Goal: Task Accomplishment & Management: Complete application form

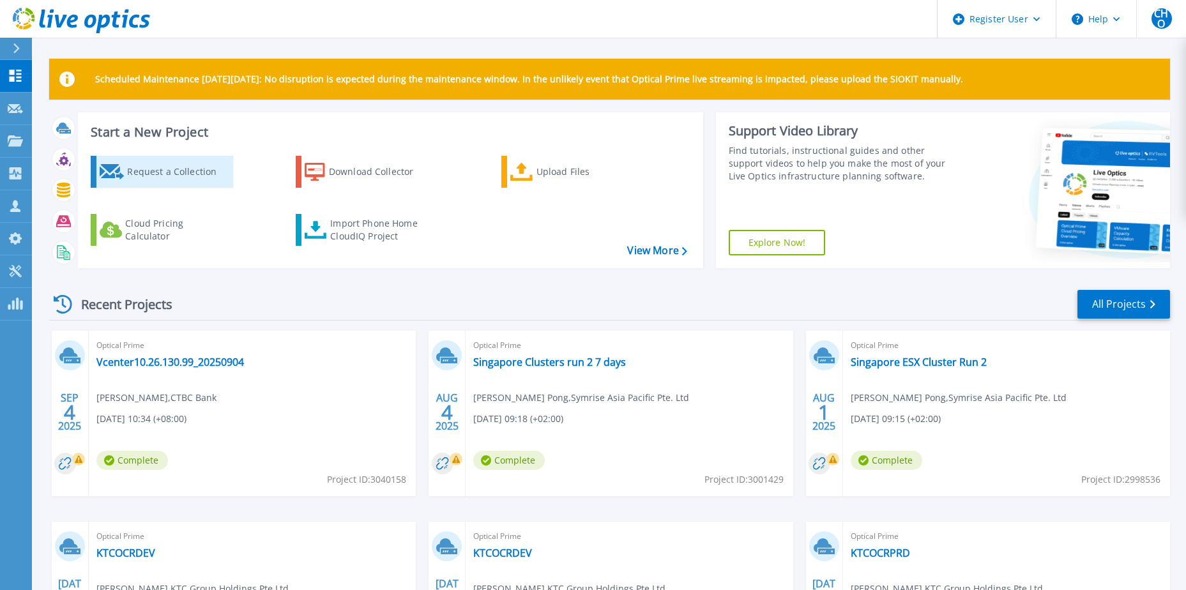
click at [169, 182] on div "Request a Collection" at bounding box center [178, 172] width 102 height 26
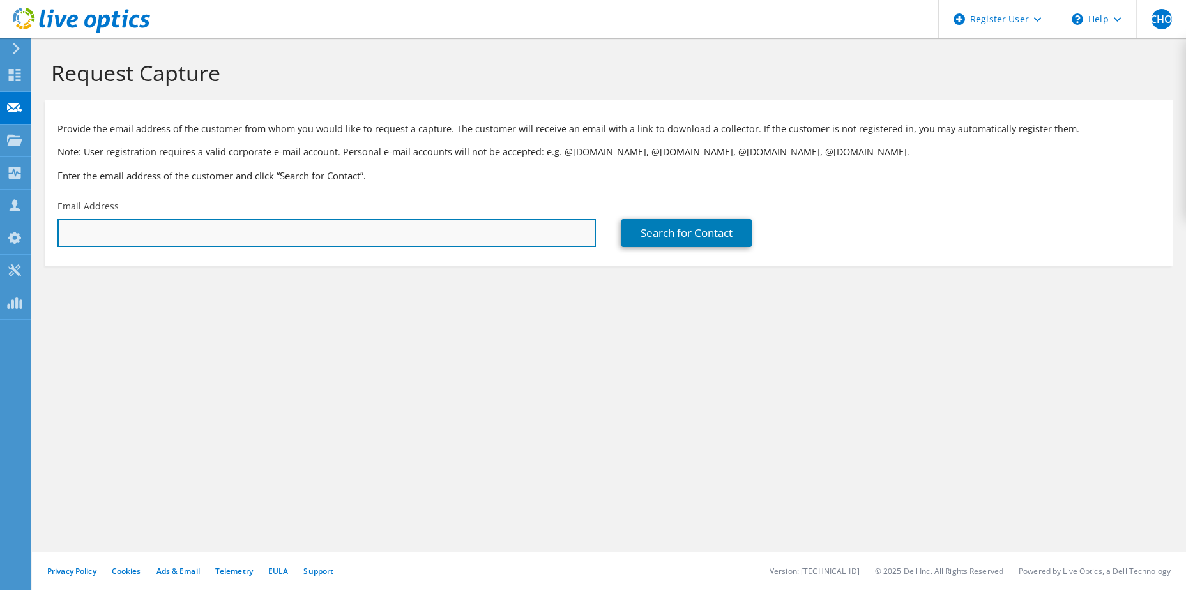
click at [293, 223] on input "text" at bounding box center [326, 233] width 538 height 28
paste input "janson.chong@shaw.com.sg"
type input "janson.chong@shaw.com.sg"
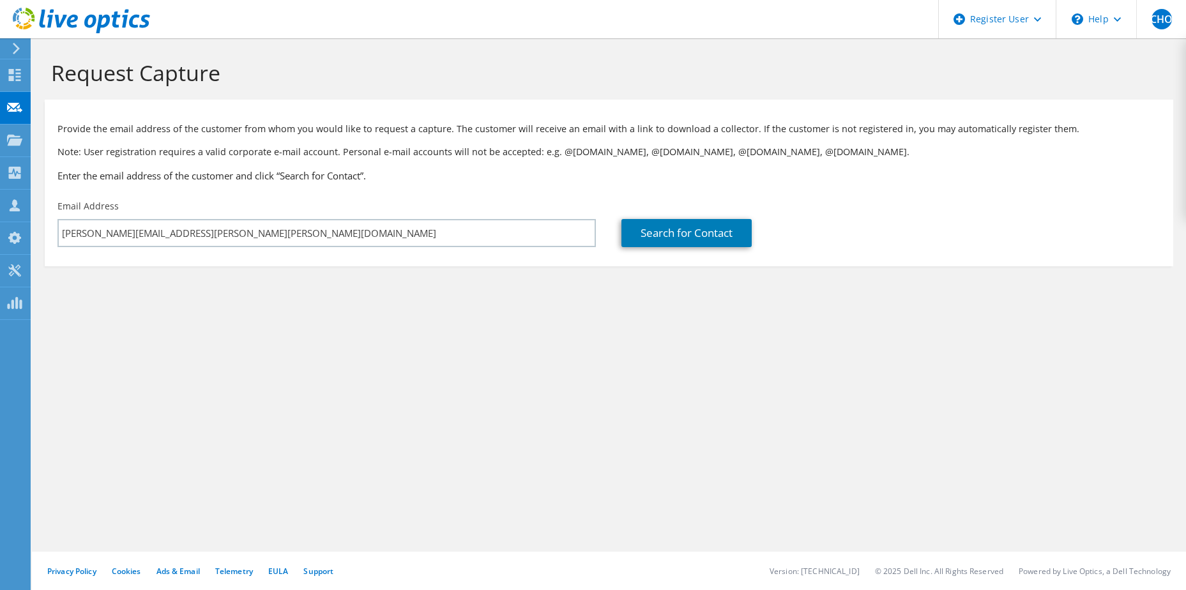
click at [314, 208] on div "Email Address janson.chong@shaw.com.sg" at bounding box center [327, 223] width 564 height 60
click at [662, 227] on link "Search for Contact" at bounding box center [686, 233] width 130 height 28
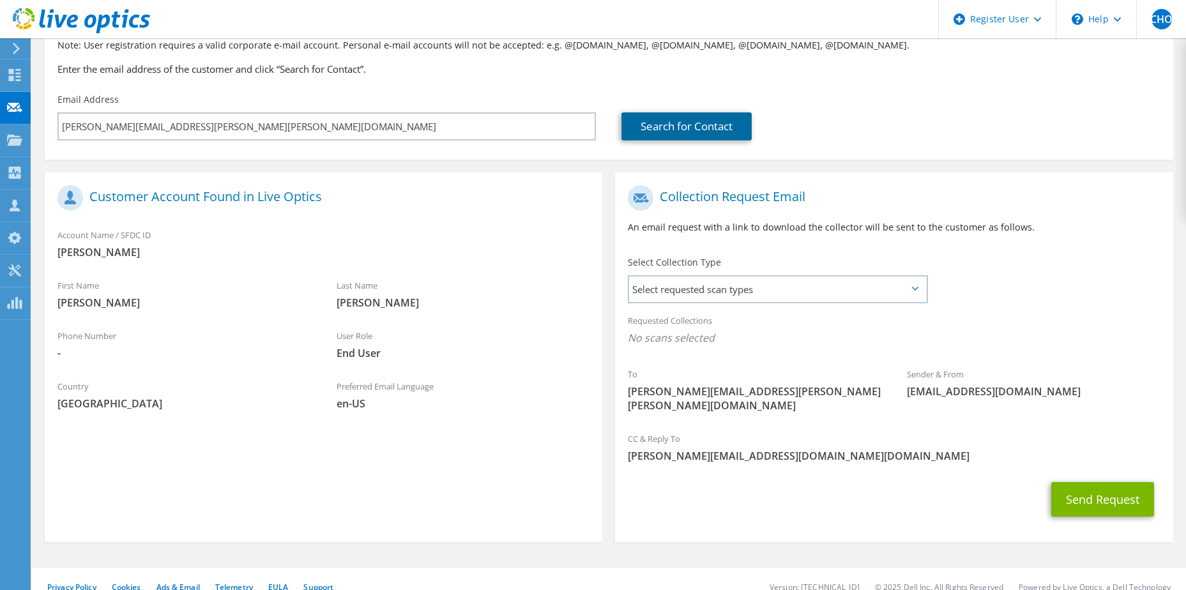
scroll to position [109, 0]
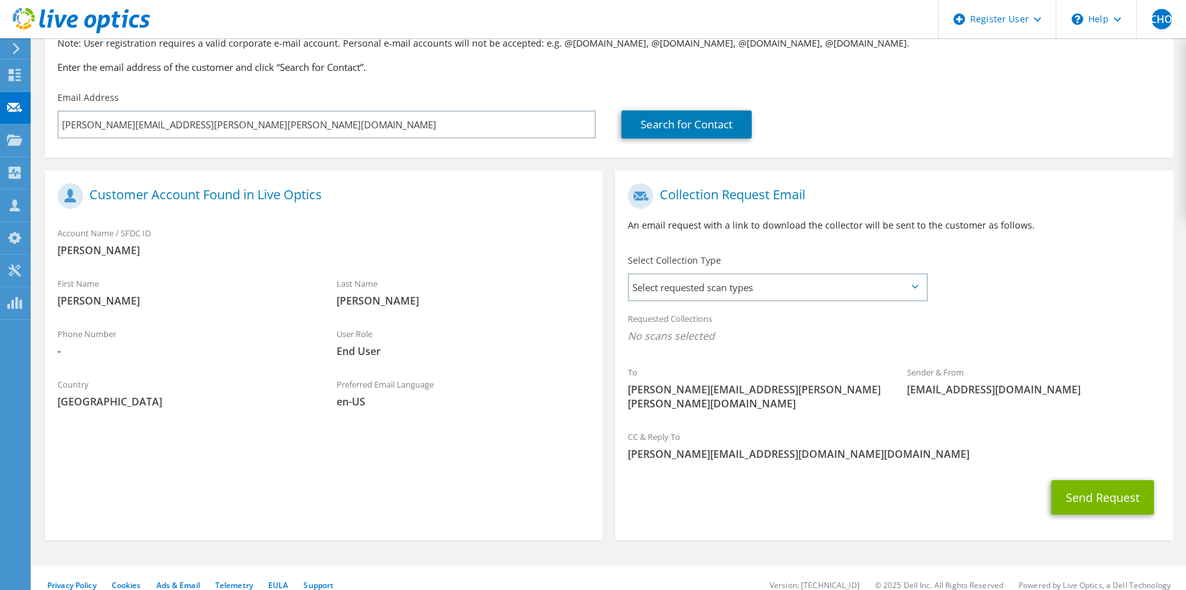
drag, startPoint x: 842, startPoint y: 357, endPoint x: 797, endPoint y: 326, distance: 55.1
click at [842, 357] on div "Requested Collections No scans selected" at bounding box center [893, 332] width 557 height 54
click at [774, 302] on div "Select Collection Type Select requested scan types Server Virtualization Optica…" at bounding box center [777, 276] width 325 height 57
click at [762, 290] on span "Select requested scan types" at bounding box center [777, 288] width 297 height 26
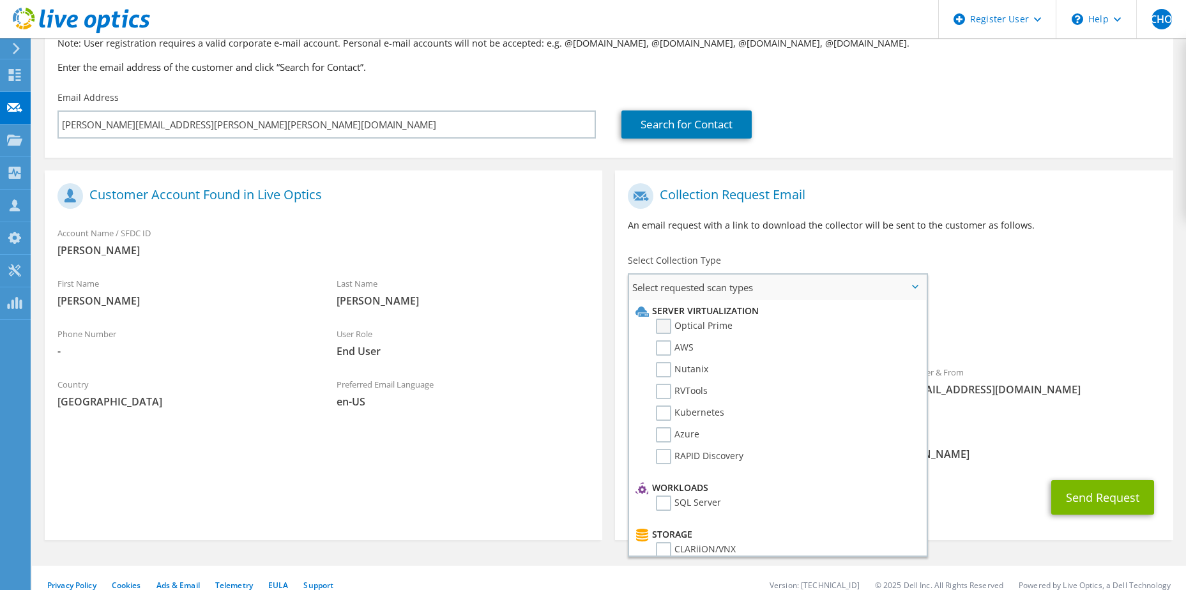
click at [702, 330] on label "Optical Prime" at bounding box center [694, 326] width 77 height 15
click at [0, 0] on input "Optical Prime" at bounding box center [0, 0] width 0 height 0
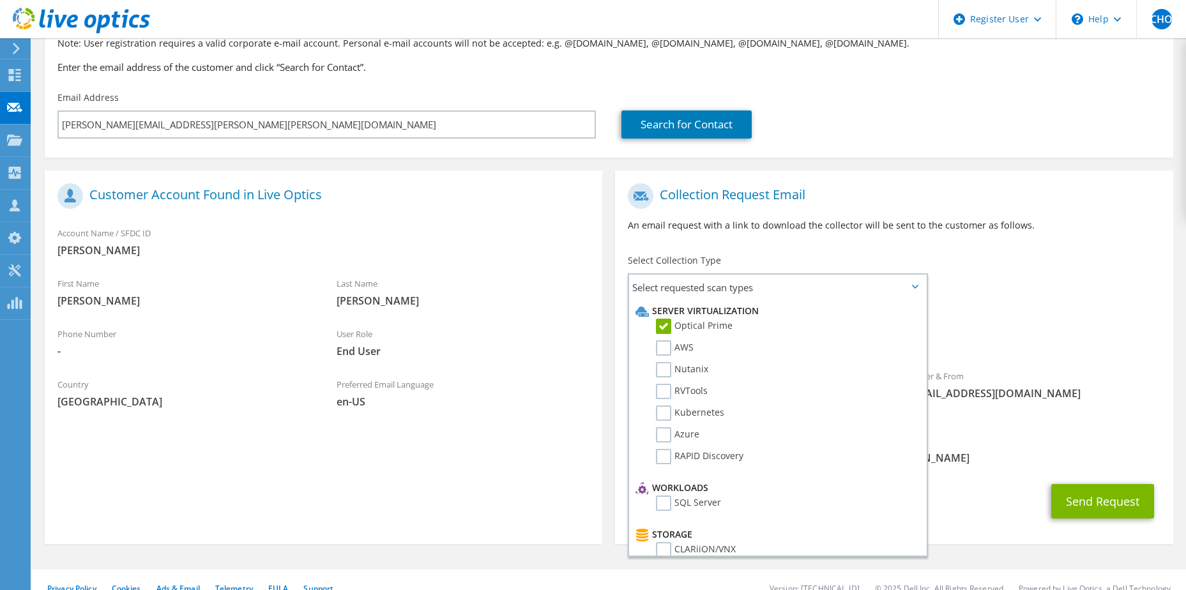
click at [969, 330] on span "Optical Prime" at bounding box center [894, 339] width 532 height 21
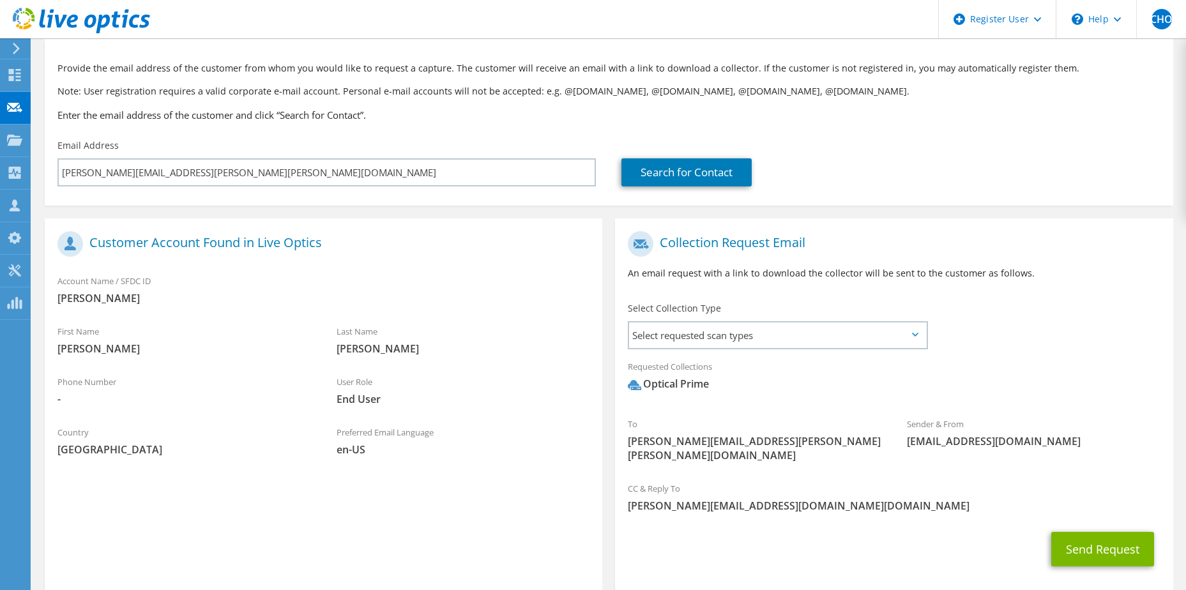
scroll to position [64, 0]
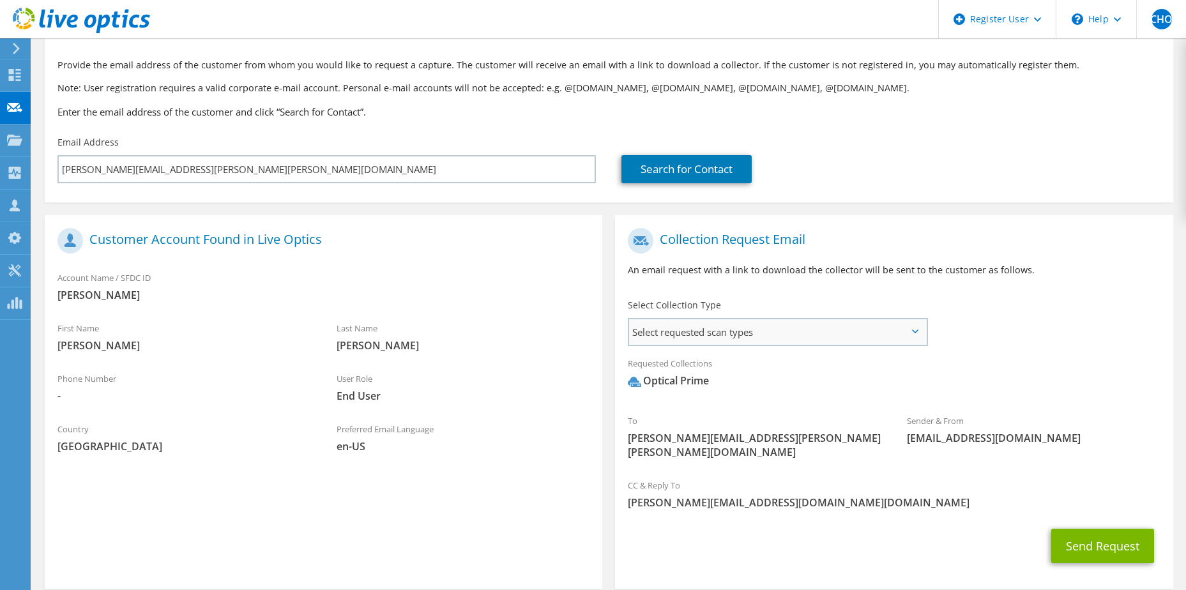
click at [825, 338] on span "Select requested scan types" at bounding box center [777, 332] width 297 height 26
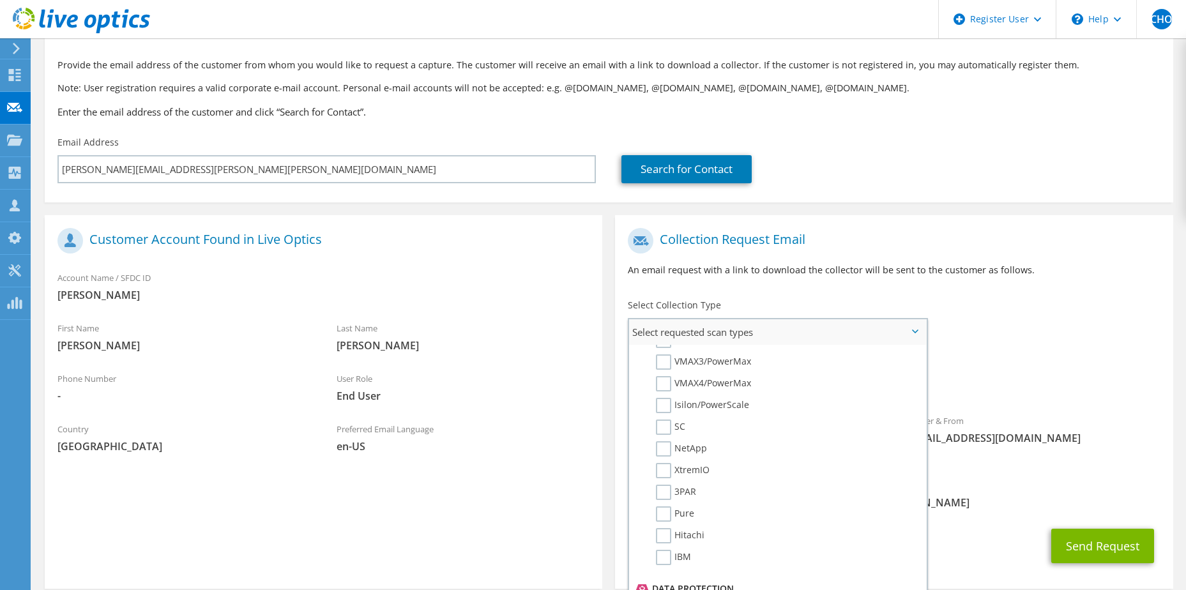
scroll to position [255, 0]
click at [806, 301] on div "Select Collection Type Select requested scan types Server Virtualization Optica…" at bounding box center [777, 321] width 299 height 45
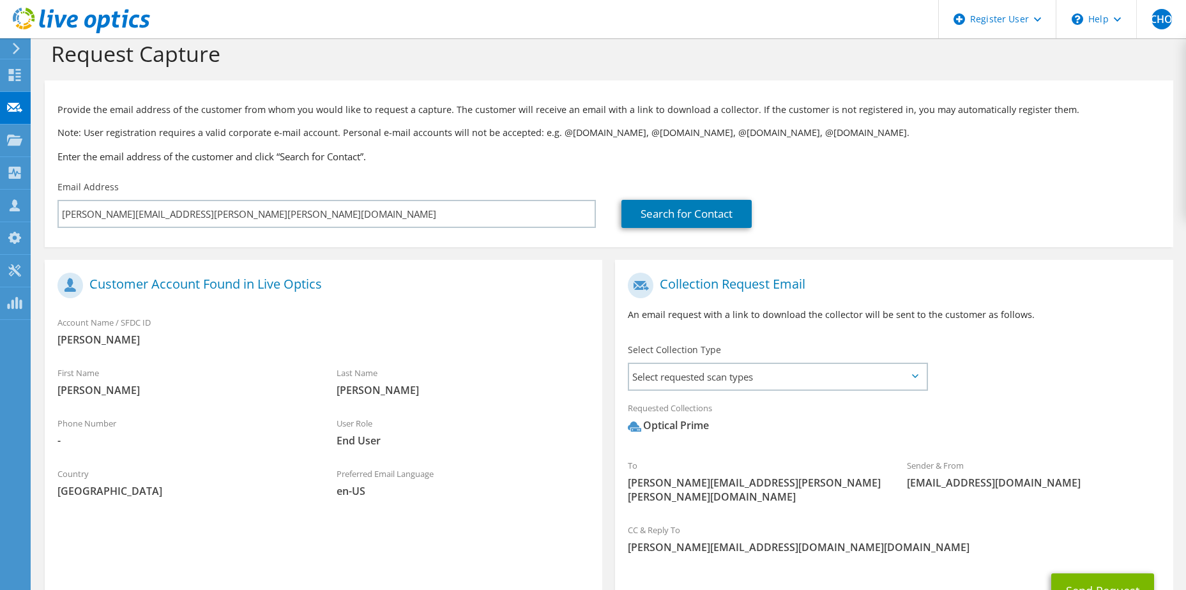
scroll to position [0, 0]
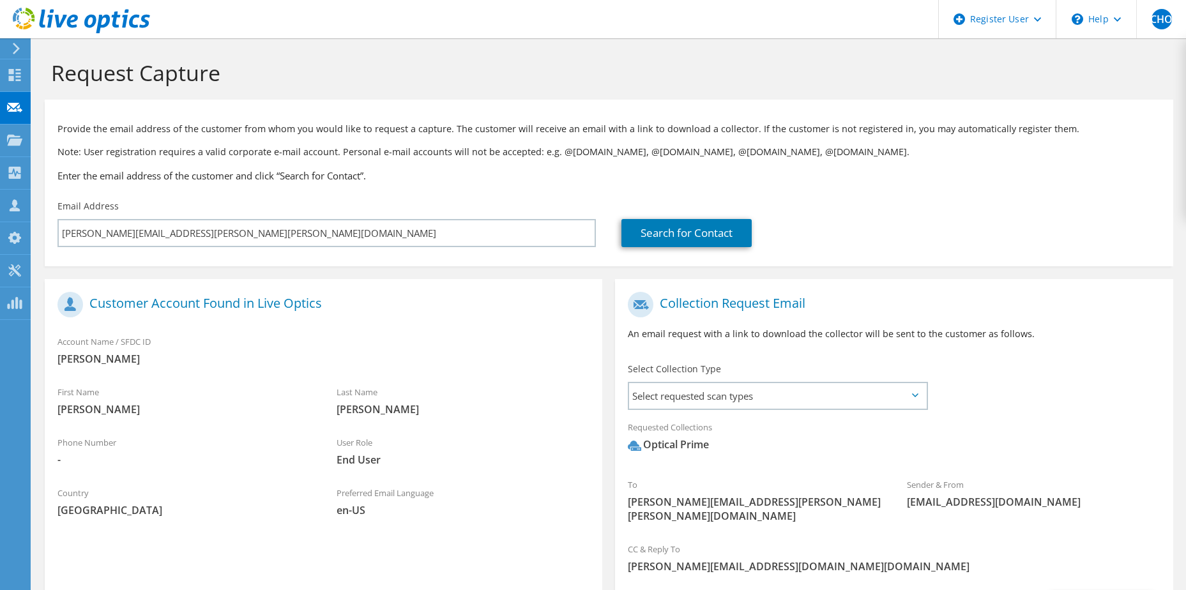
click at [33, 10] on icon at bounding box center [81, 21] width 137 height 26
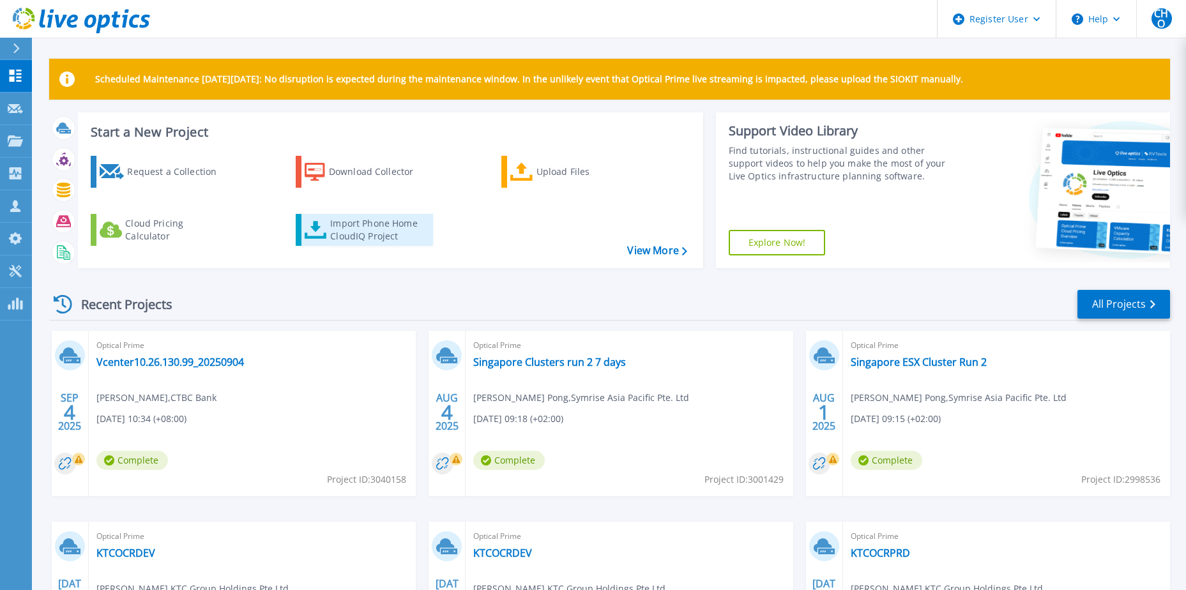
click at [405, 232] on div "Import Phone Home CloudIQ Project" at bounding box center [380, 230] width 100 height 26
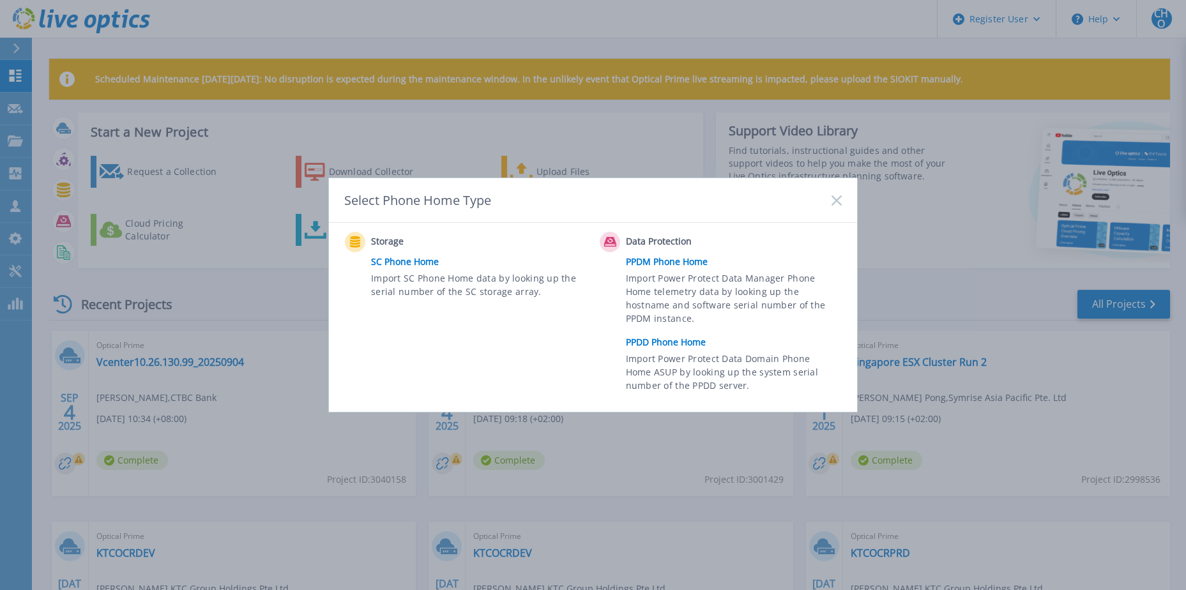
click at [826, 203] on div "Select Phone Home Type" at bounding box center [593, 200] width 528 height 45
click at [840, 202] on icon at bounding box center [836, 200] width 10 height 10
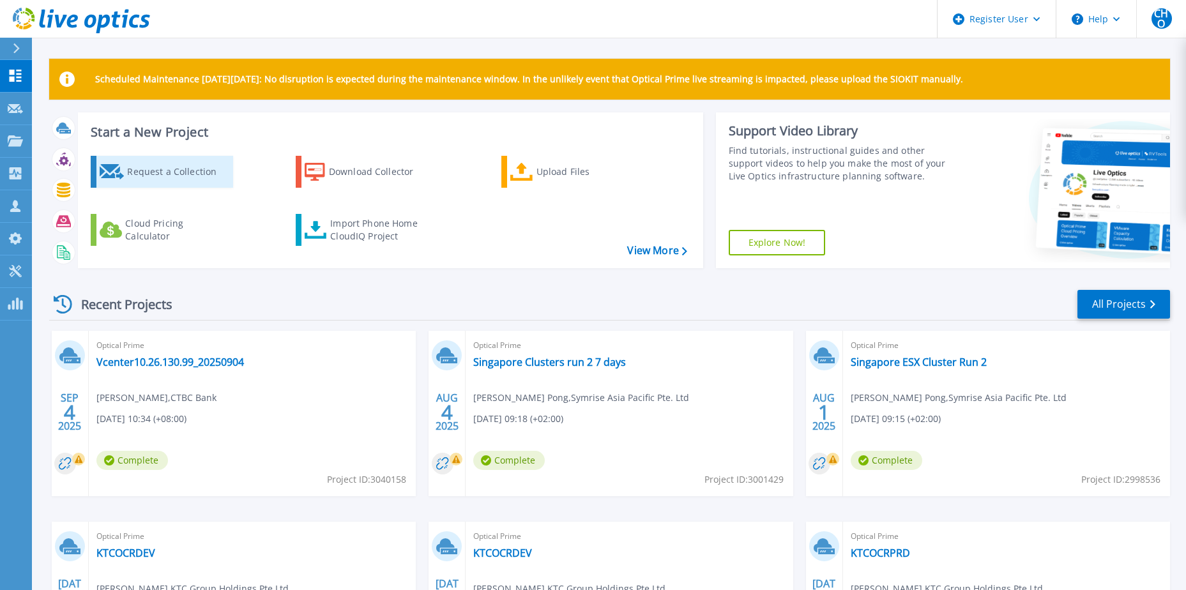
click at [120, 164] on icon at bounding box center [112, 171] width 25 height 15
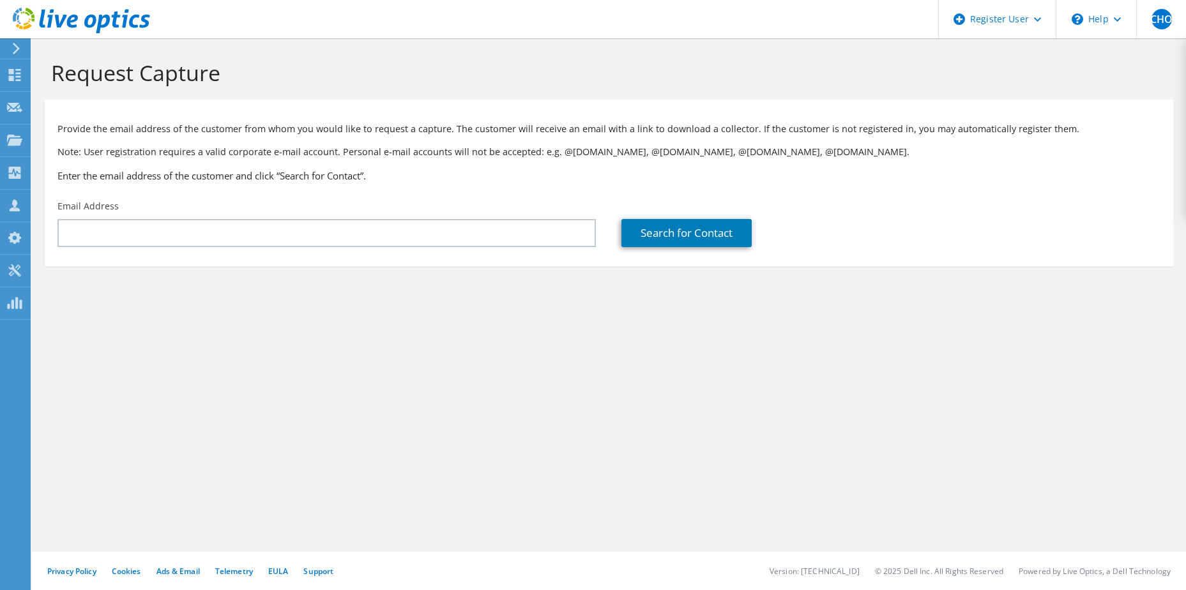
click at [365, 248] on div "Email Address" at bounding box center [327, 223] width 564 height 60
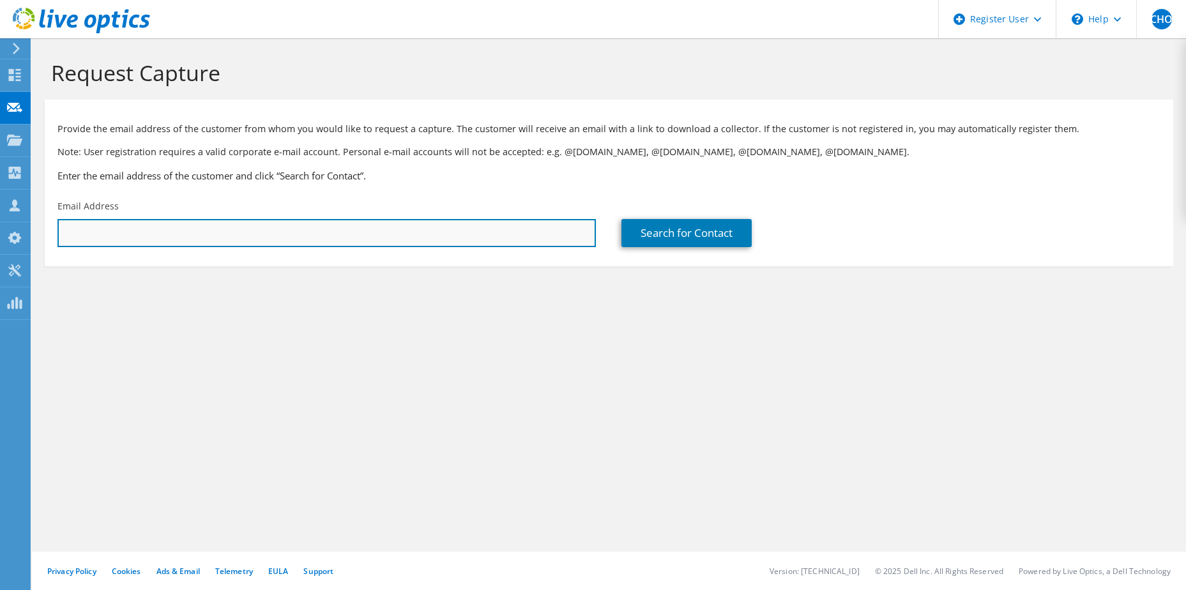
drag, startPoint x: 319, startPoint y: 245, endPoint x: 351, endPoint y: 238, distance: 33.3
click at [319, 245] on input "text" at bounding box center [326, 233] width 538 height 28
click at [398, 232] on input "text" at bounding box center [326, 233] width 538 height 28
paste input "[PERSON_NAME][EMAIL_ADDRESS][PERSON_NAME][PERSON_NAME][DOMAIN_NAME]"
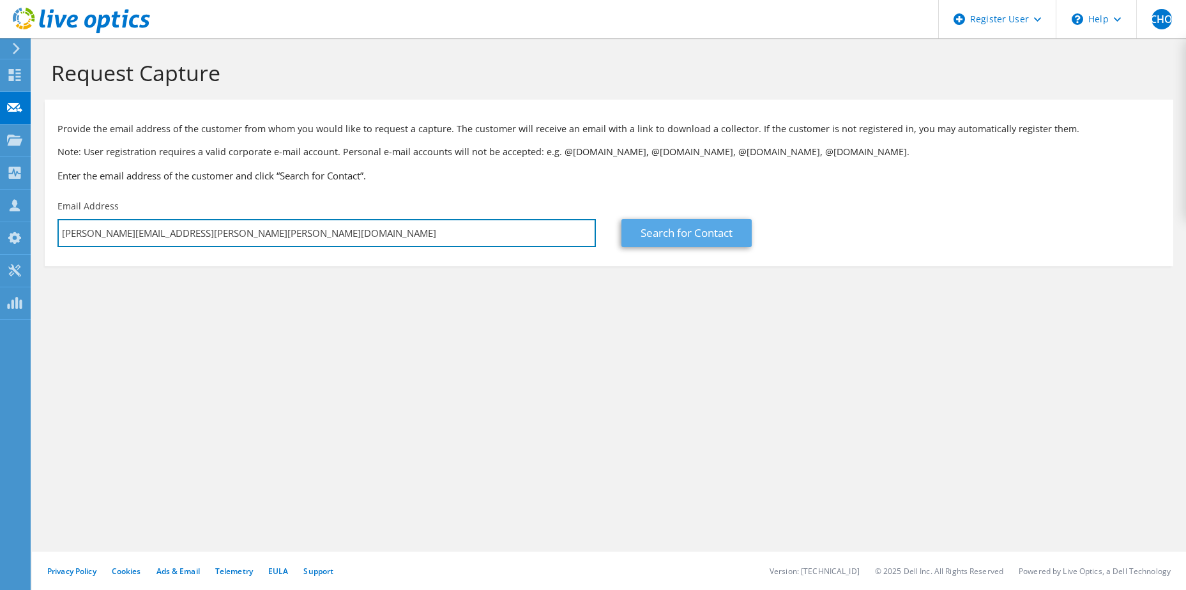
type input "[PERSON_NAME][EMAIL_ADDRESS][PERSON_NAME][PERSON_NAME][DOMAIN_NAME]"
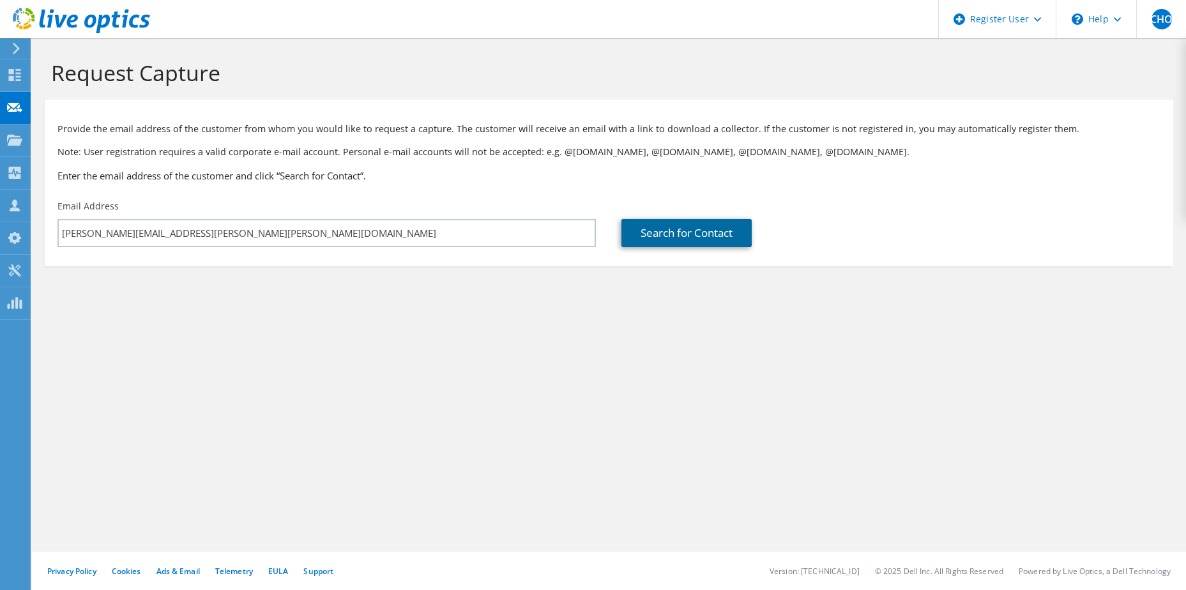
click at [716, 247] on link "Search for Contact" at bounding box center [686, 233] width 130 height 28
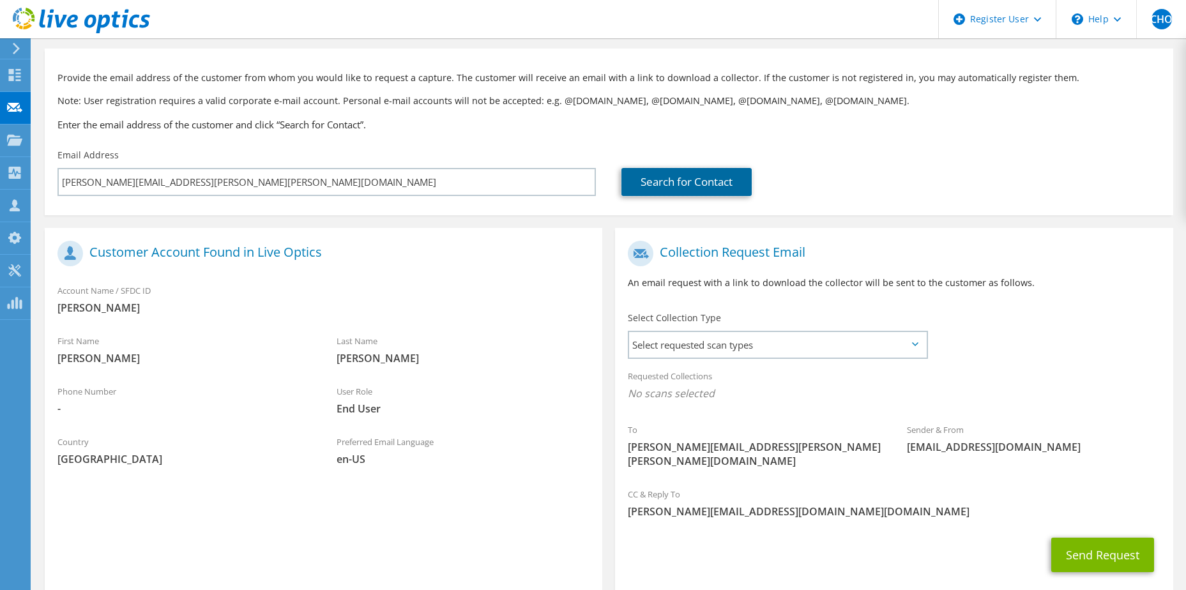
scroll to position [109, 0]
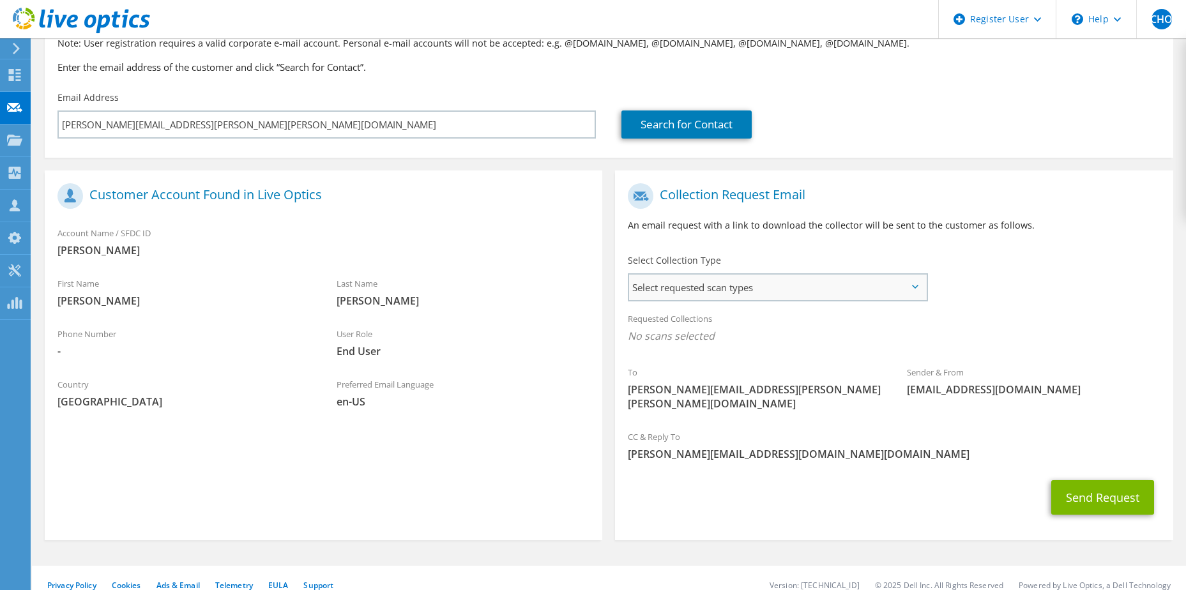
click at [735, 284] on span "Select requested scan types" at bounding box center [777, 288] width 297 height 26
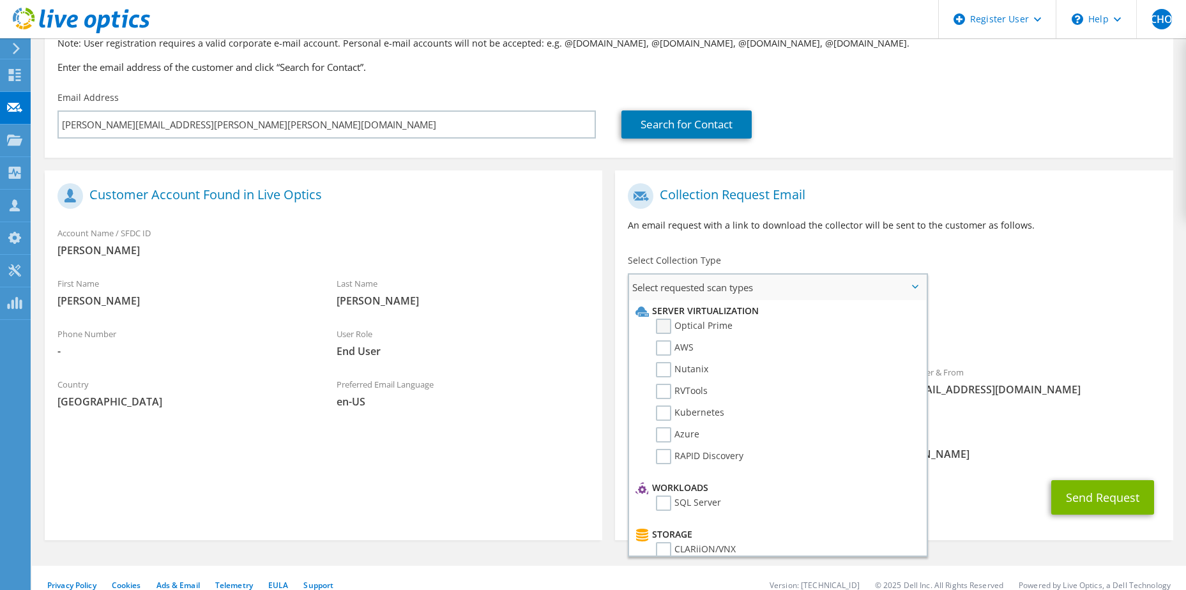
click at [703, 322] on label "Optical Prime" at bounding box center [694, 326] width 77 height 15
click at [0, 0] on input "Optical Prime" at bounding box center [0, 0] width 0 height 0
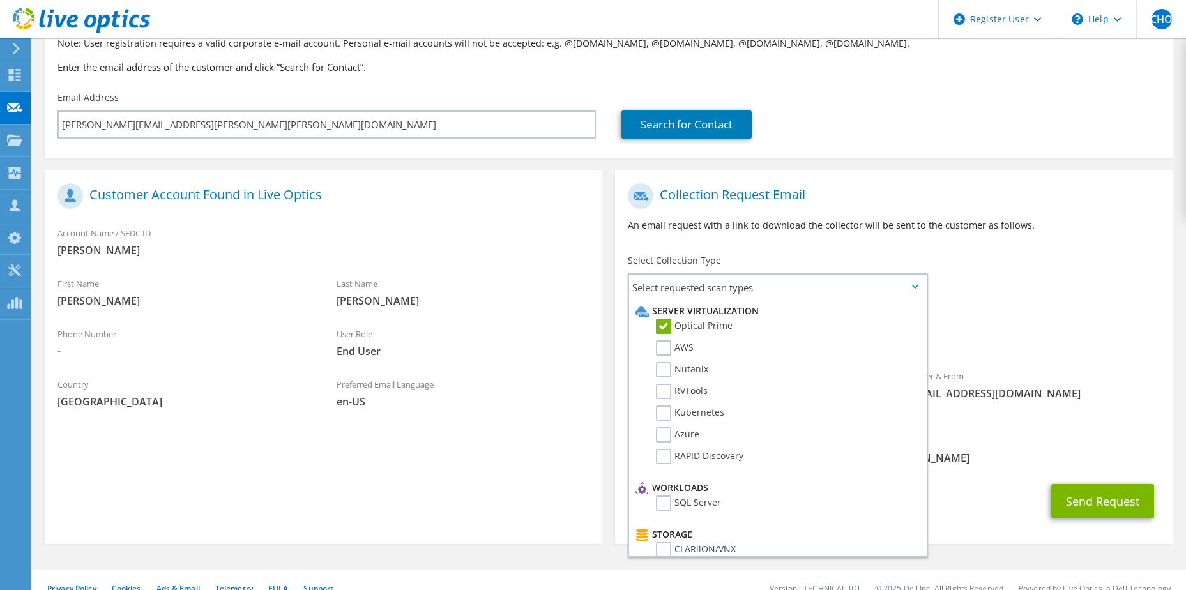
click at [1056, 365] on div "Sender & From liveoptics@liveoptics.com" at bounding box center [1033, 385] width 279 height 44
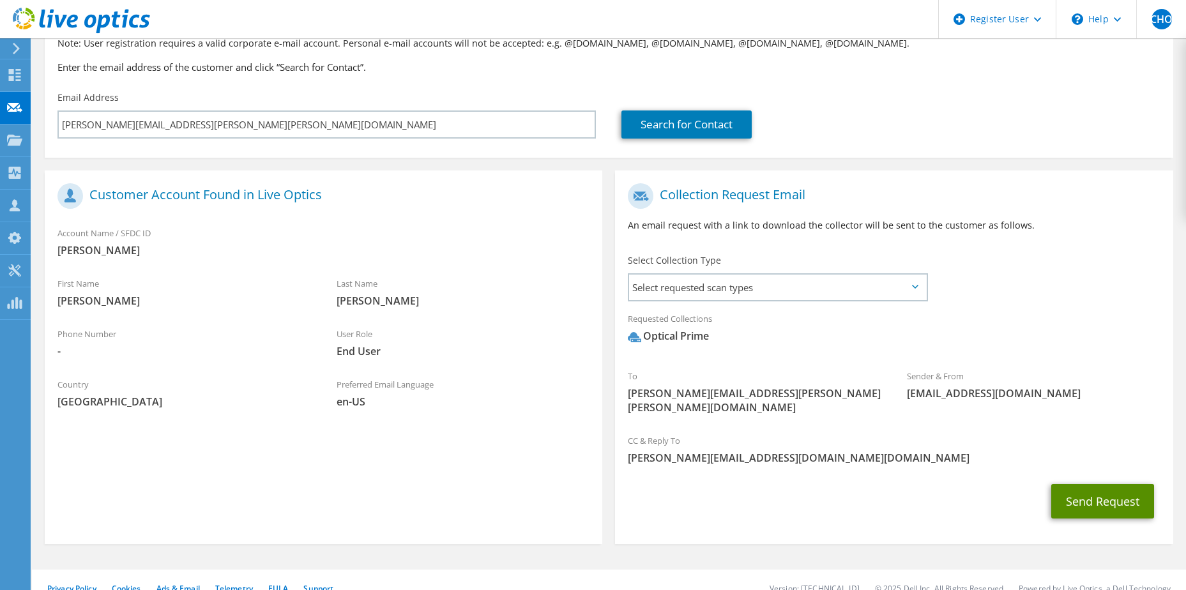
click at [1069, 484] on button "Send Request" at bounding box center [1102, 501] width 103 height 34
